Goal: Transaction & Acquisition: Book appointment/travel/reservation

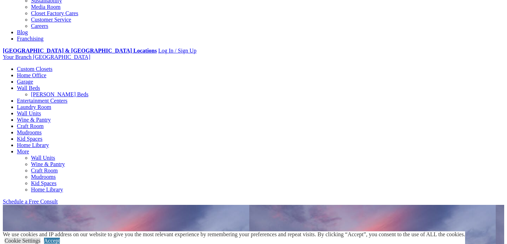
scroll to position [259, 0]
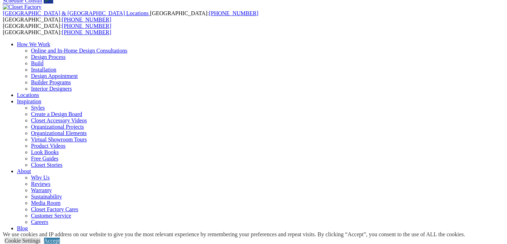
scroll to position [26, 0]
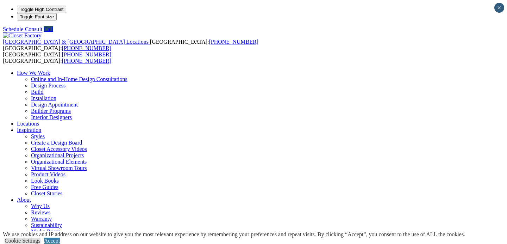
scroll to position [5, 0]
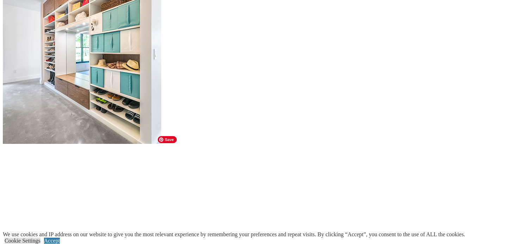
scroll to position [789, 0]
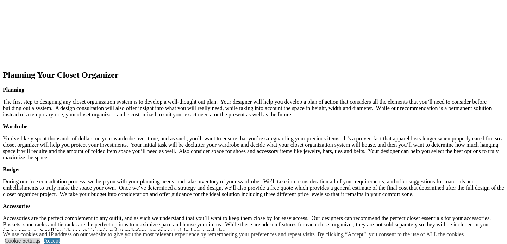
scroll to position [995, 0]
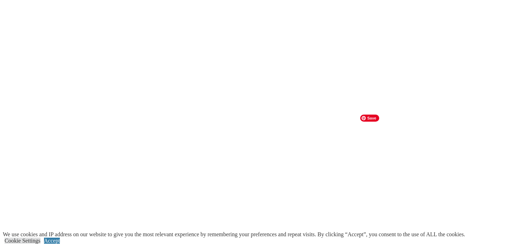
scroll to position [1370, 0]
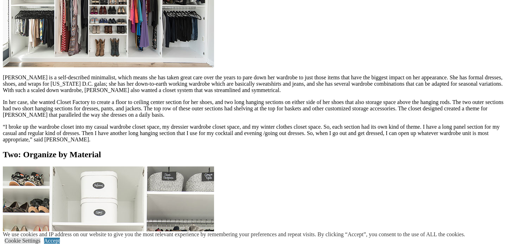
scroll to position [929, 0]
